Goal: Task Accomplishment & Management: Use online tool/utility

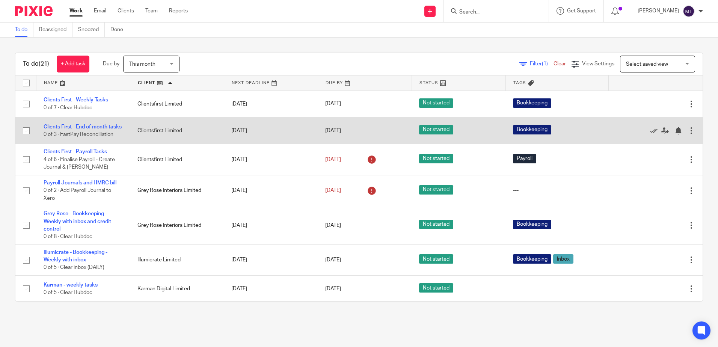
click at [82, 124] on link "Clients First - End of month tasks" at bounding box center [83, 126] width 78 height 5
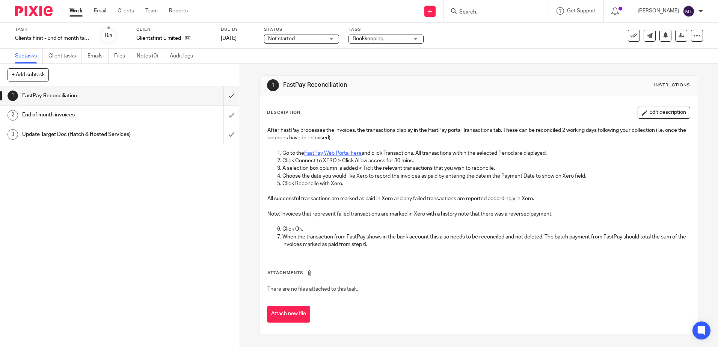
click at [326, 154] on link "FastPay Web Portal here" at bounding box center [332, 153] width 57 height 5
click at [223, 94] on input "submit" at bounding box center [119, 95] width 239 height 19
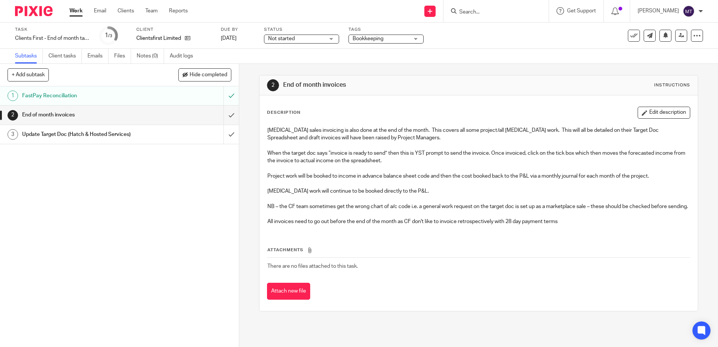
click at [75, 11] on link "Work" at bounding box center [75, 11] width 13 height 8
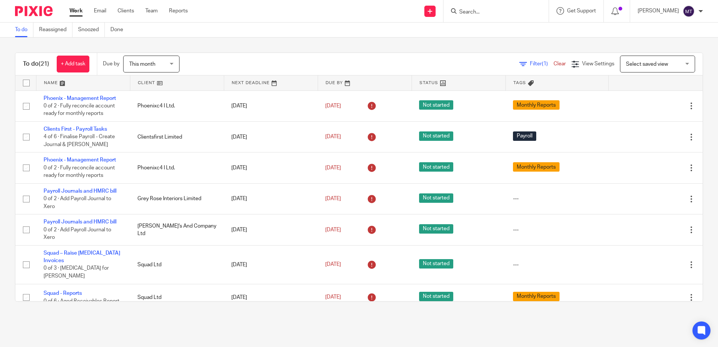
click at [144, 84] on link at bounding box center [177, 82] width 94 height 15
